Goal: Task Accomplishment & Management: Use online tool/utility

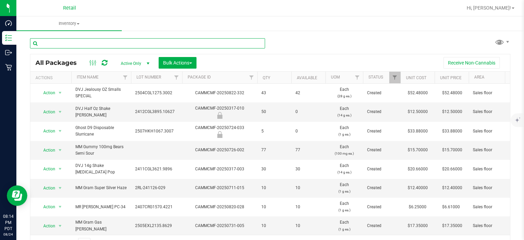
click at [117, 44] on input "text" at bounding box center [147, 43] width 235 height 10
click at [111, 41] on input "text" at bounding box center [147, 43] width 235 height 10
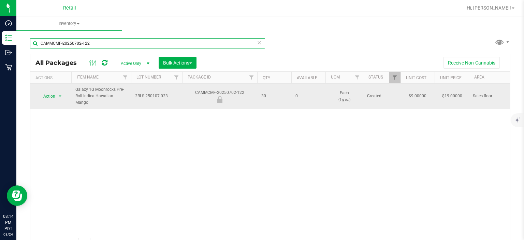
type input "CAMMCMF-20250702-122"
click at [46, 91] on span "Action" at bounding box center [46, 96] width 18 height 10
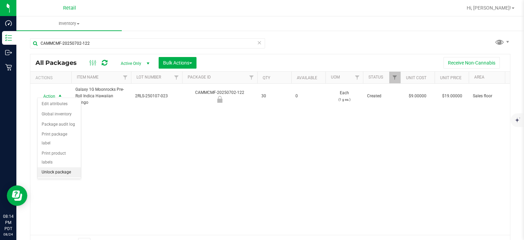
click at [63, 167] on li "Unlock package" at bounding box center [59, 172] width 43 height 10
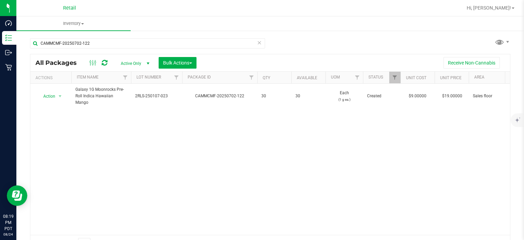
click at [257, 42] on icon at bounding box center [259, 42] width 5 height 8
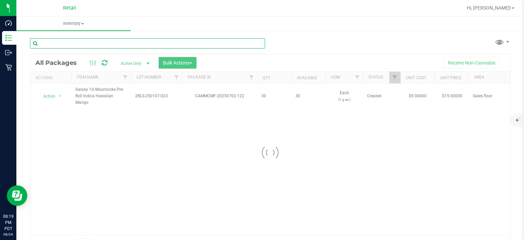
click at [174, 45] on input "text" at bounding box center [147, 43] width 235 height 10
